Goal: Task Accomplishment & Management: Manage account settings

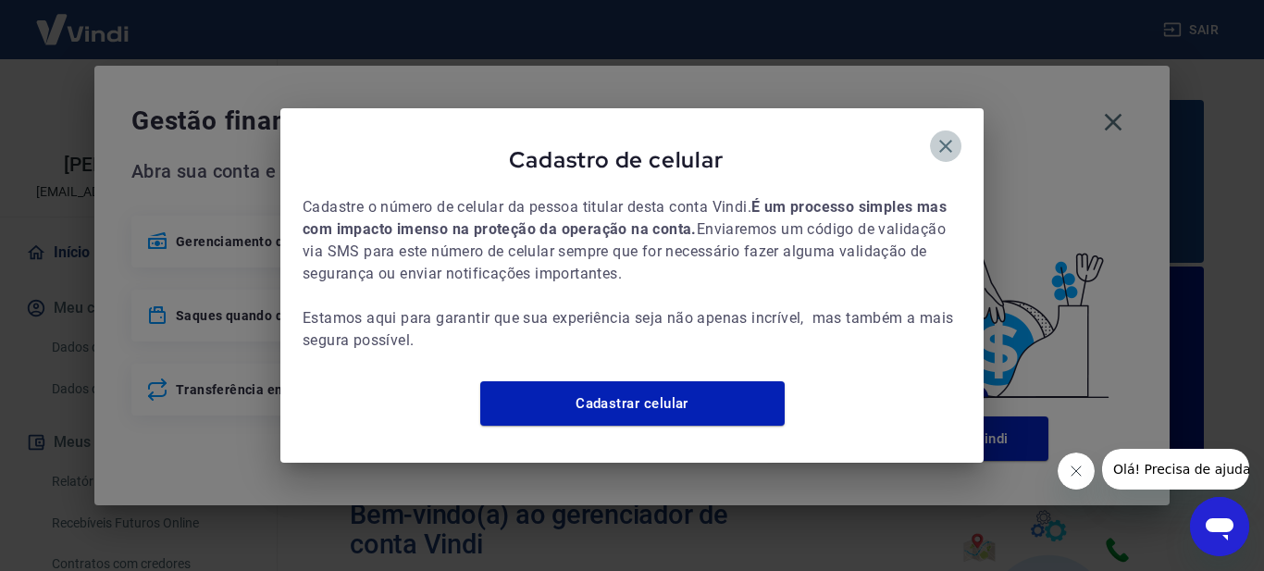
drag, startPoint x: 931, startPoint y: 130, endPoint x: 946, endPoint y: 129, distance: 14.8
click at [936, 132] on button "button" at bounding box center [945, 145] width 31 height 31
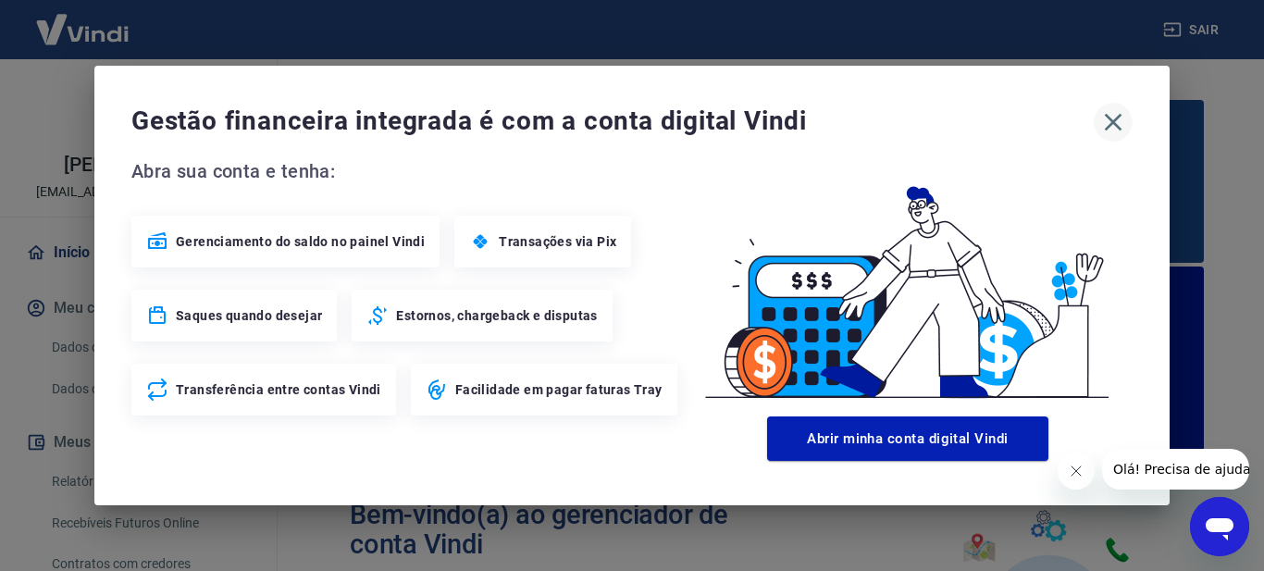
click at [1112, 125] on icon "button" at bounding box center [1113, 122] width 30 height 30
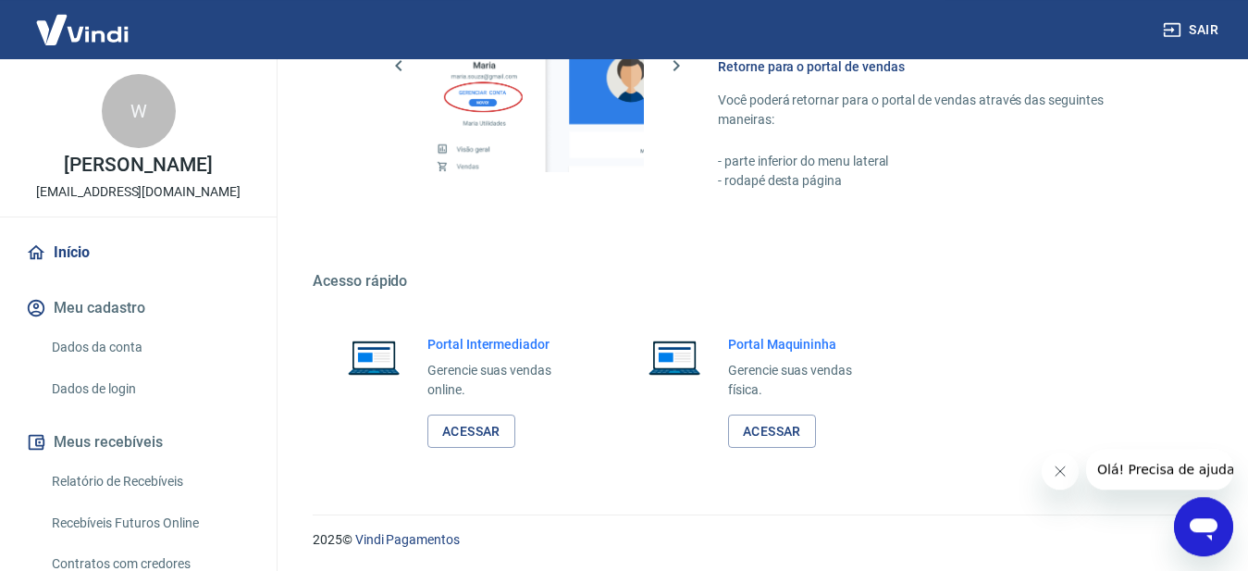
scroll to position [1305, 0]
click at [493, 419] on link "Acessar" at bounding box center [471, 430] width 88 height 34
